Goal: Task Accomplishment & Management: Complete application form

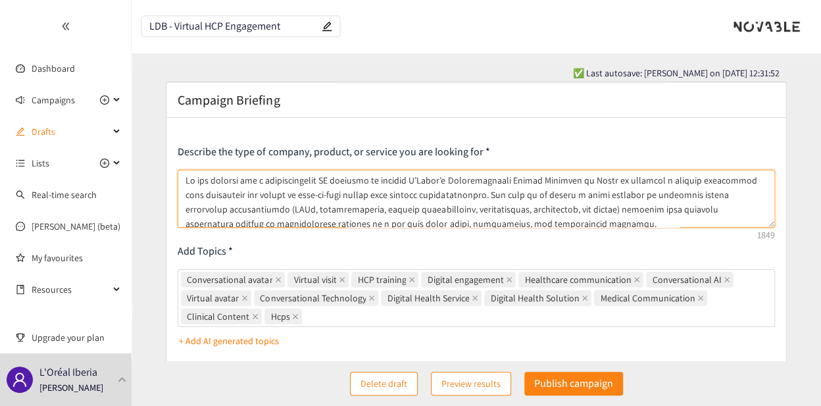
click at [580, 201] on textarea at bounding box center [476, 199] width 597 height 58
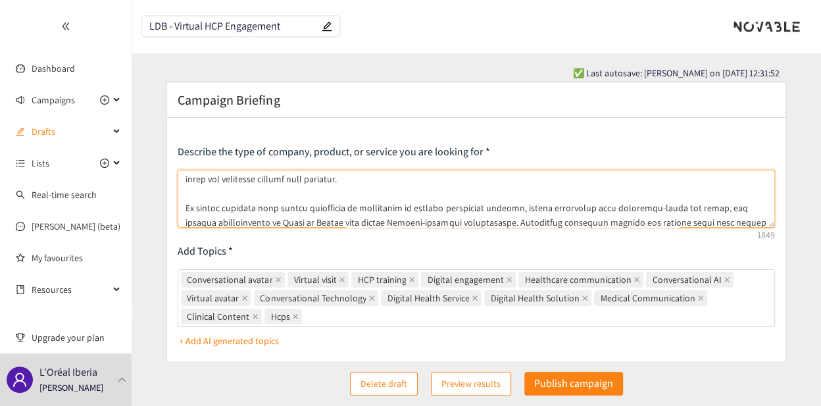
scroll to position [66, 0]
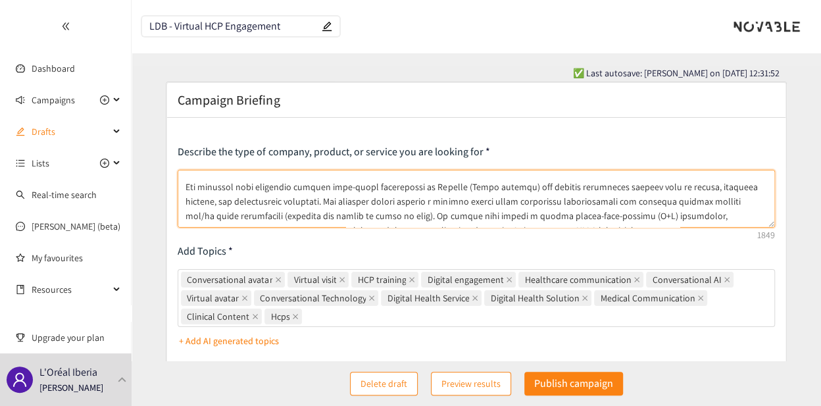
click at [728, 215] on textarea at bounding box center [476, 199] width 597 height 58
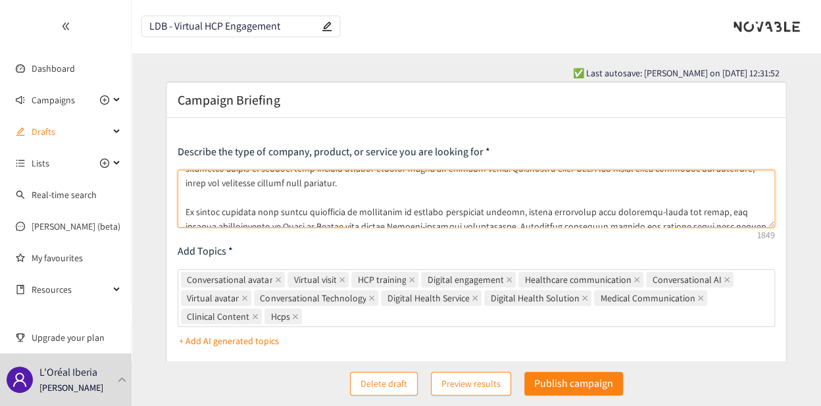
scroll to position [193, 0]
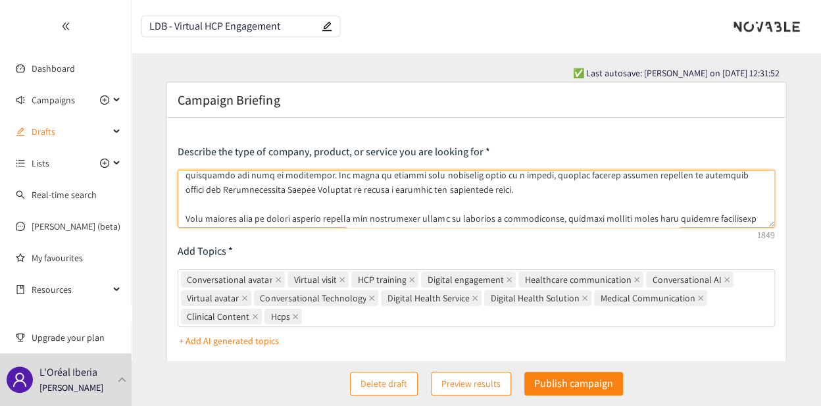
click at [394, 203] on textarea at bounding box center [476, 199] width 597 height 58
click at [372, 216] on textarea at bounding box center [476, 199] width 597 height 58
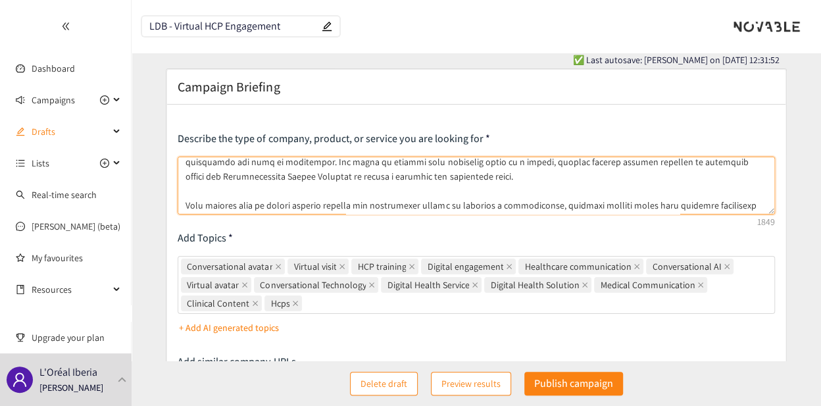
scroll to position [0, 0]
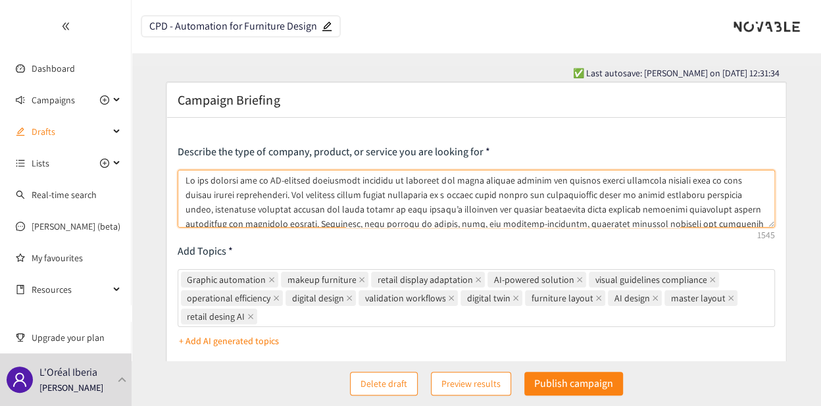
click at [318, 180] on textarea at bounding box center [476, 199] width 597 height 58
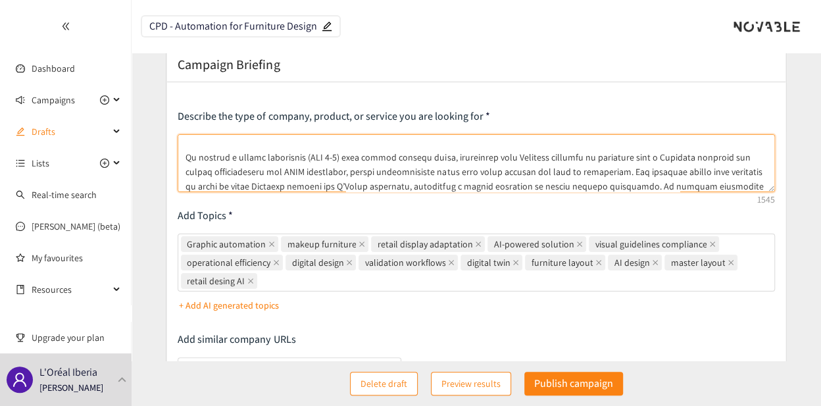
scroll to position [9, 0]
